Goal: Navigation & Orientation: Find specific page/section

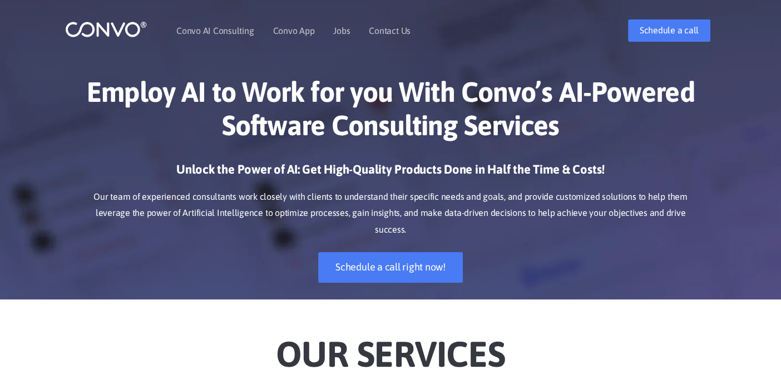
click at [98, 23] on img at bounding box center [106, 29] width 82 height 17
click at [460, 150] on h1 "Employ AI to Work for you With Convo’s AI-Powered Software Consulting Services" at bounding box center [391, 112] width 618 height 75
click at [338, 28] on link "Jobs" at bounding box center [341, 30] width 17 height 9
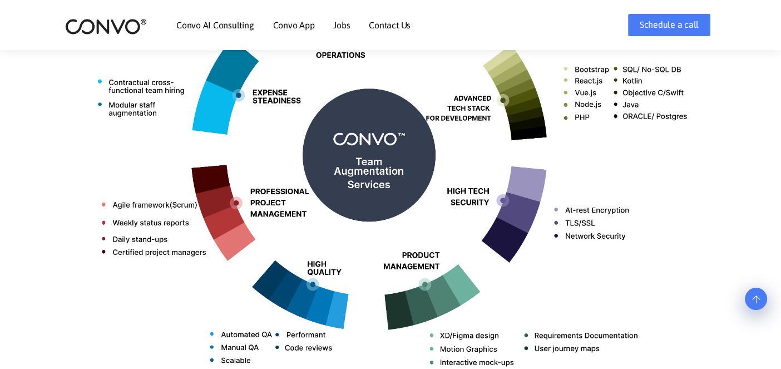
scroll to position [445, 0]
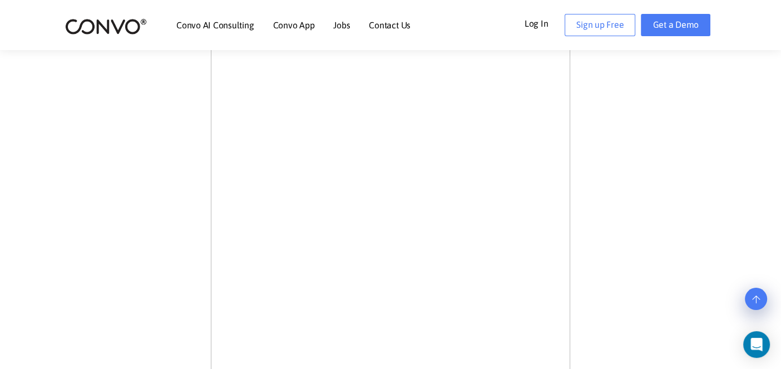
scroll to position [556, 0]
